Goal: Task Accomplishment & Management: Use online tool/utility

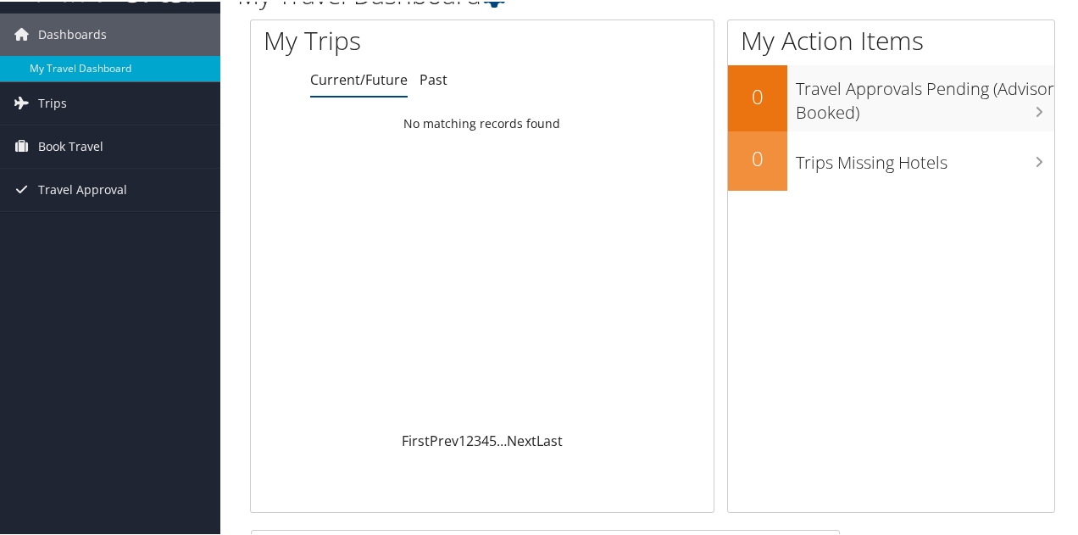
scroll to position [85, 0]
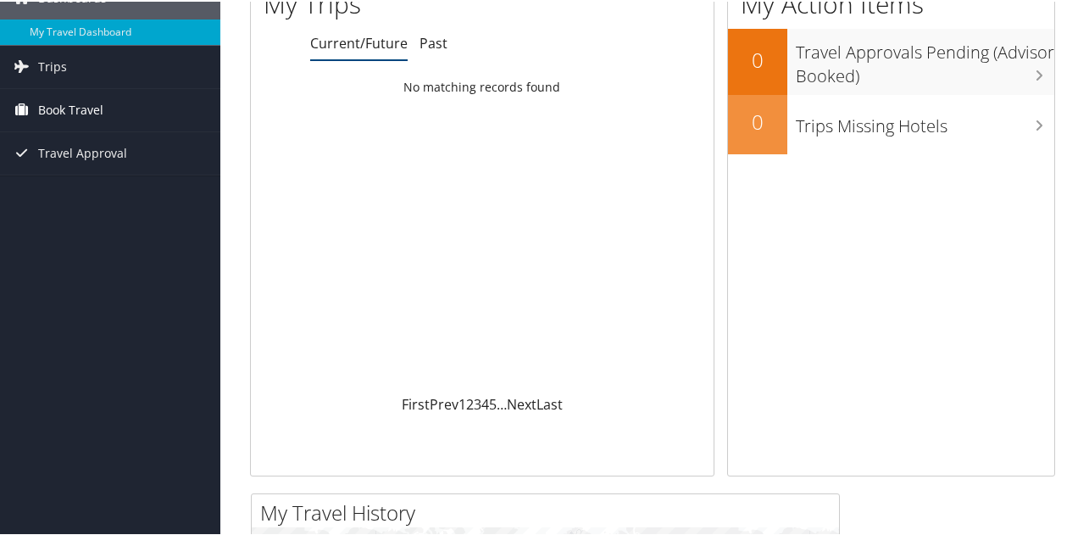
click at [78, 110] on span "Book Travel" at bounding box center [70, 108] width 65 height 42
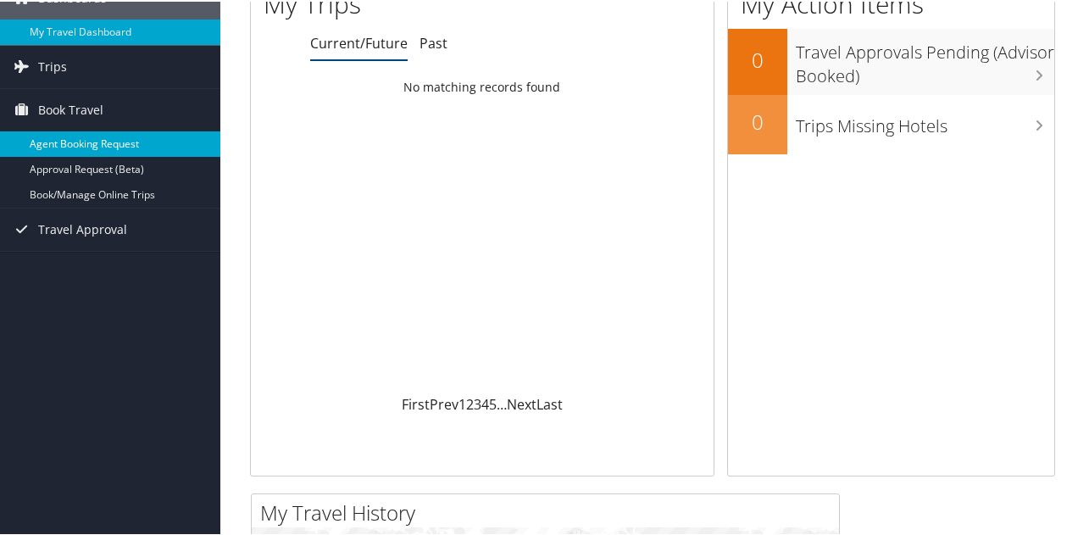
click at [110, 143] on link "Agent Booking Request" at bounding box center [110, 142] width 220 height 25
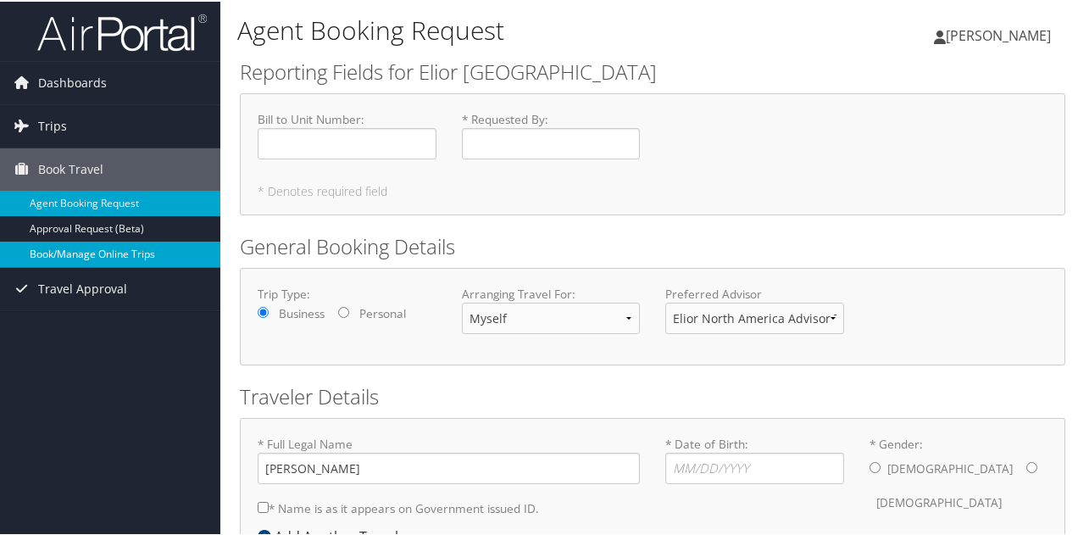
click at [102, 249] on link "Book/Manage Online Trips" at bounding box center [110, 252] width 220 height 25
